Goal: Information Seeking & Learning: Check status

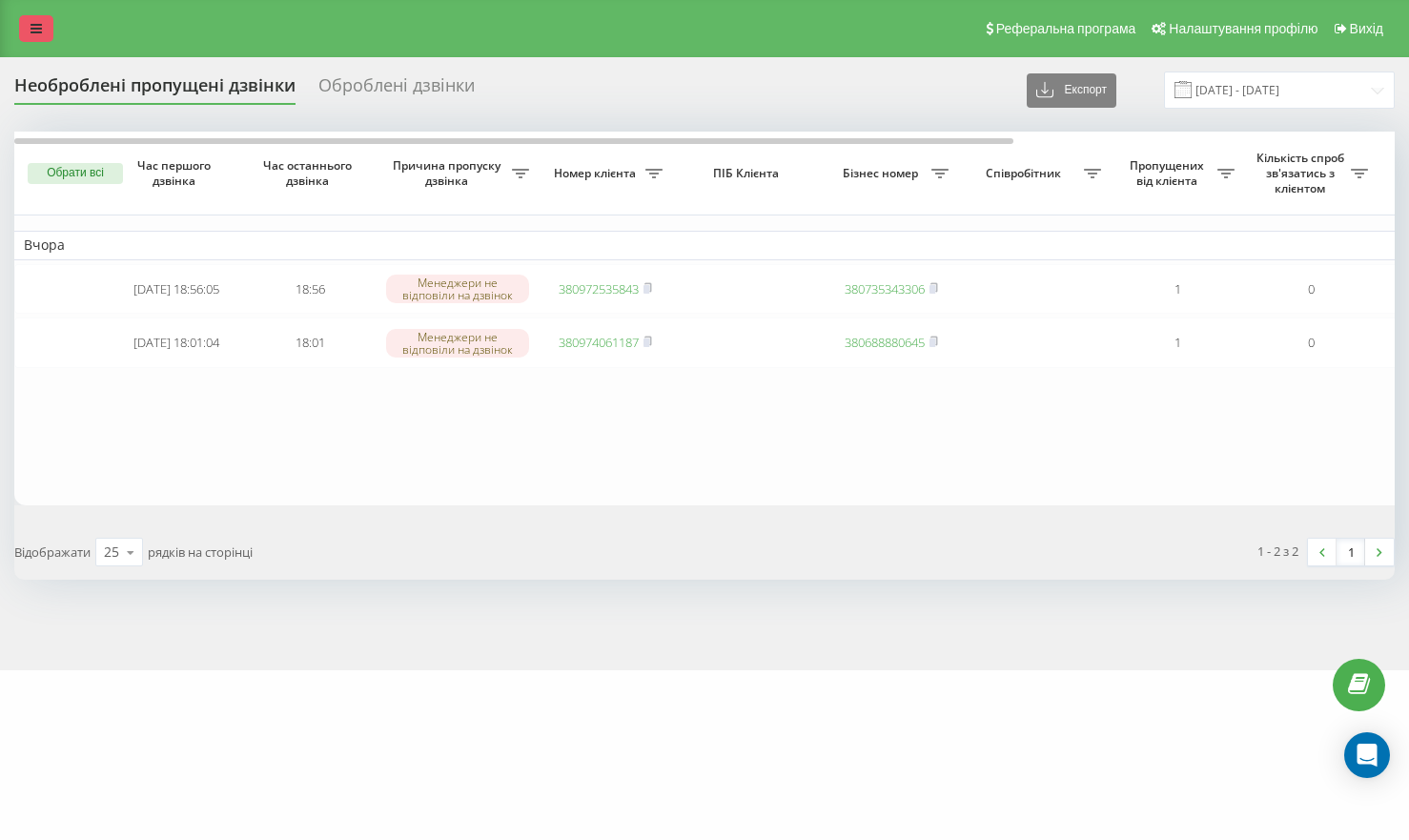
click at [31, 34] on icon at bounding box center [36, 29] width 12 height 14
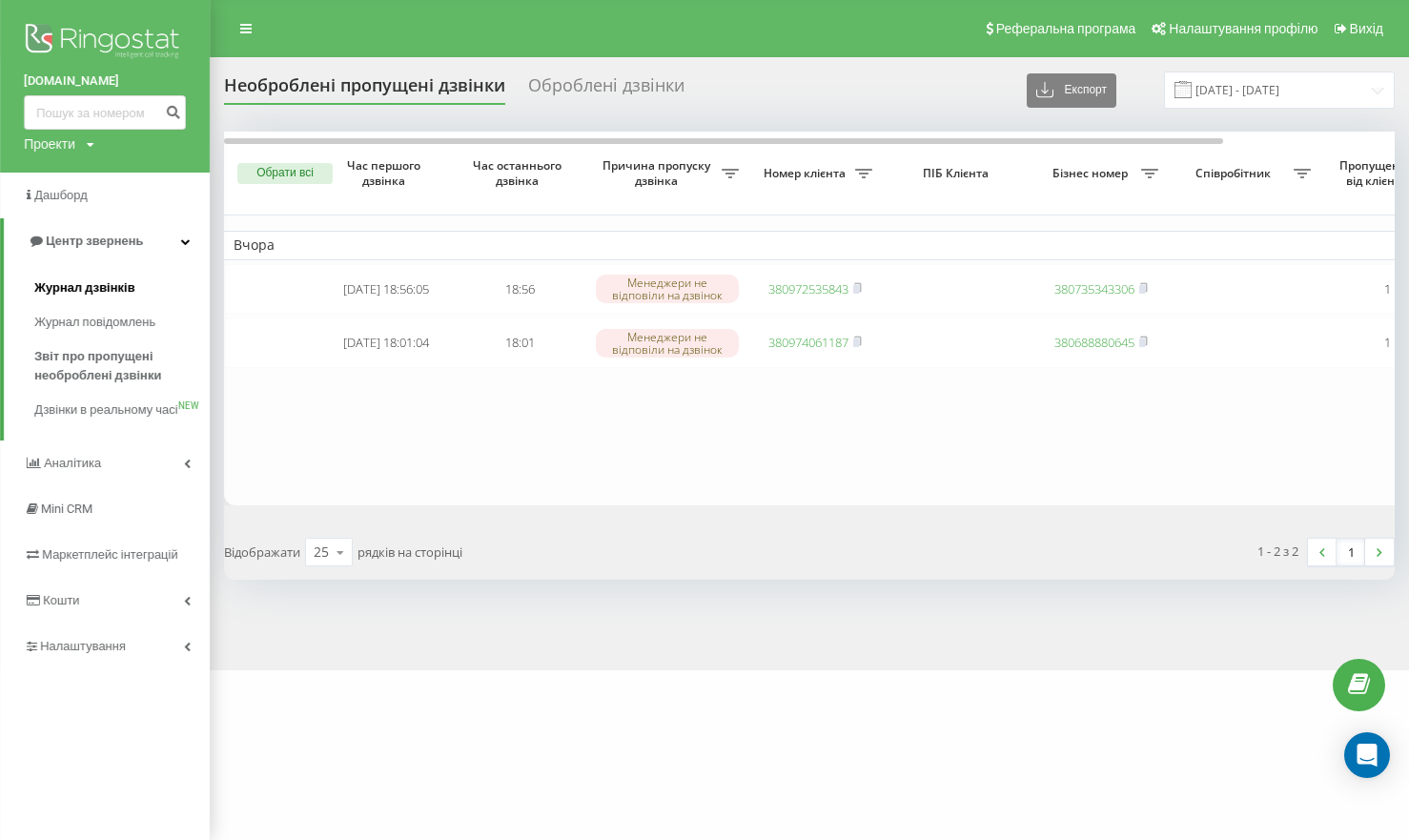
click at [103, 290] on span "Журнал дзвінків" at bounding box center [85, 288] width 101 height 19
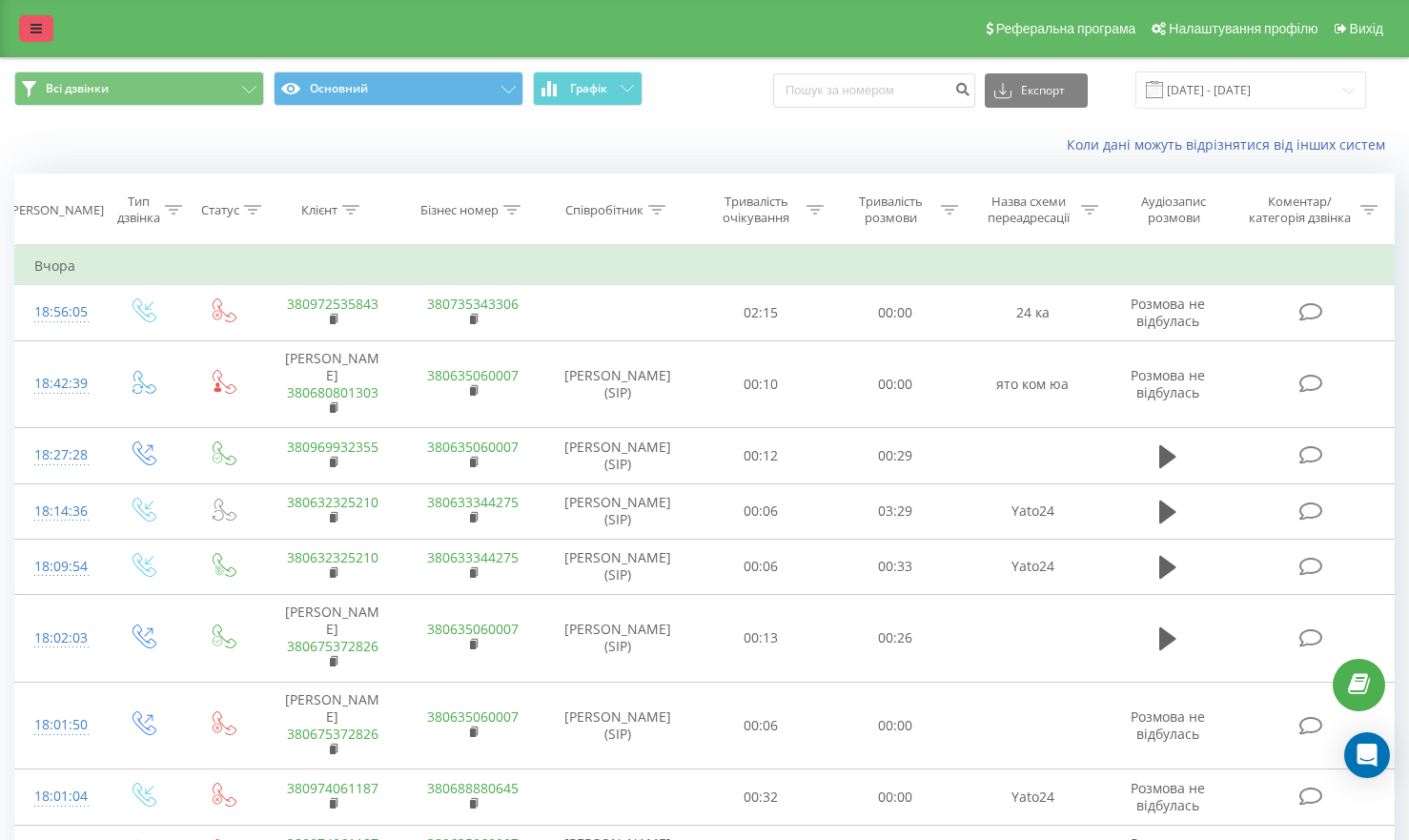
click at [33, 27] on icon at bounding box center [36, 29] width 12 height 14
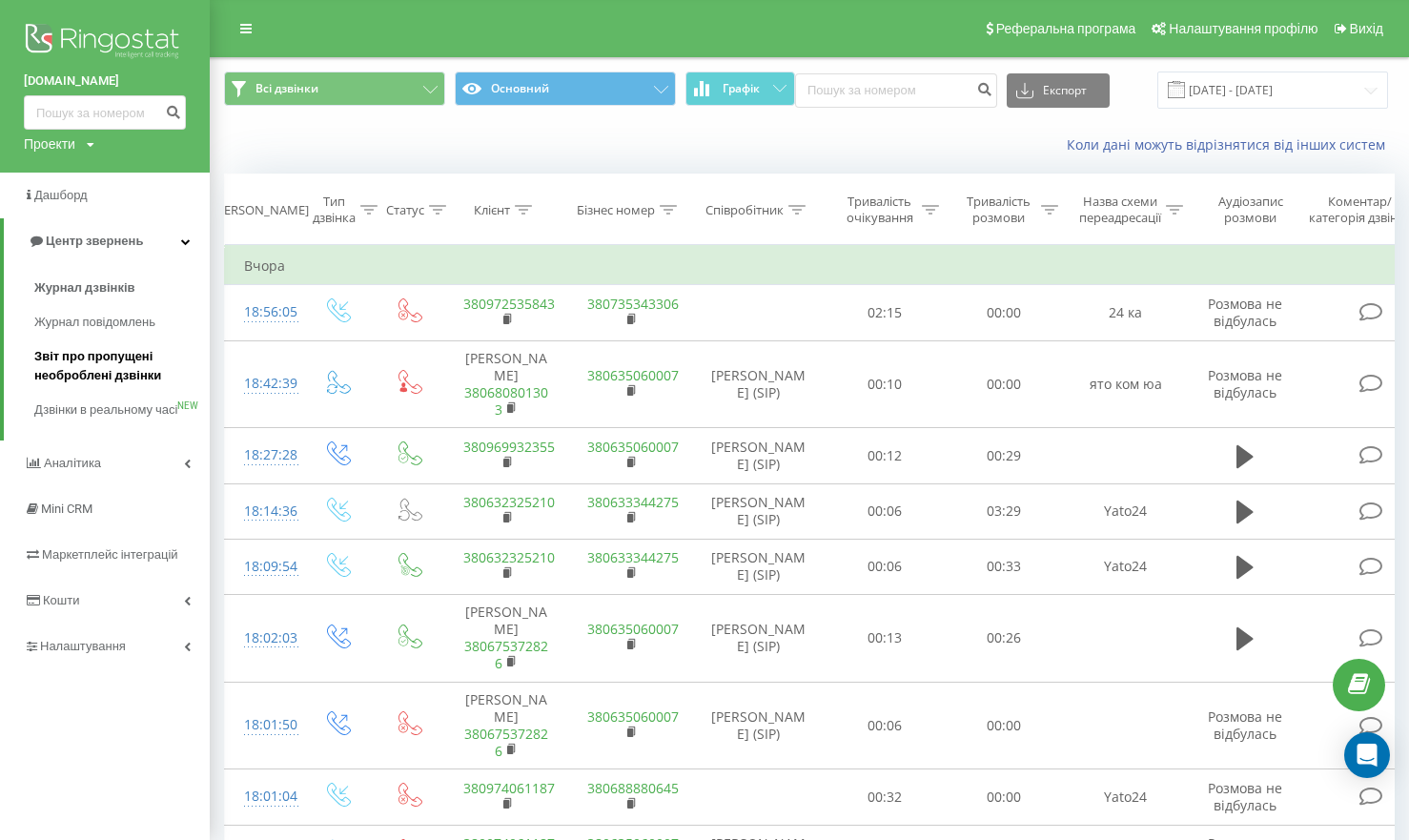
click at [110, 358] on span "Звіт про пропущені необроблені дзвінки" at bounding box center [117, 365] width 166 height 38
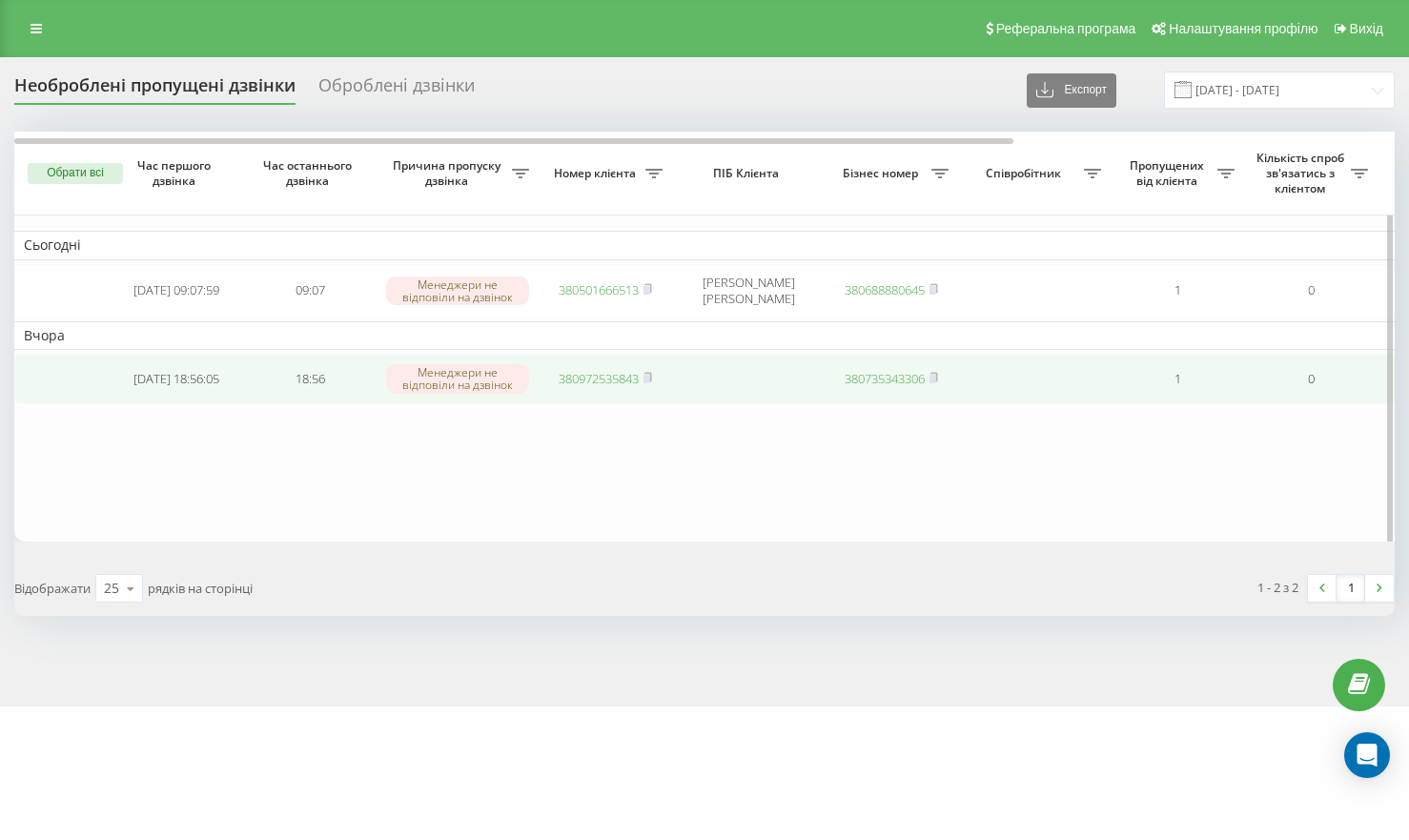
click at [595, 378] on link "380972535843" at bounding box center [599, 379] width 80 height 18
